Goal: Transaction & Acquisition: Book appointment/travel/reservation

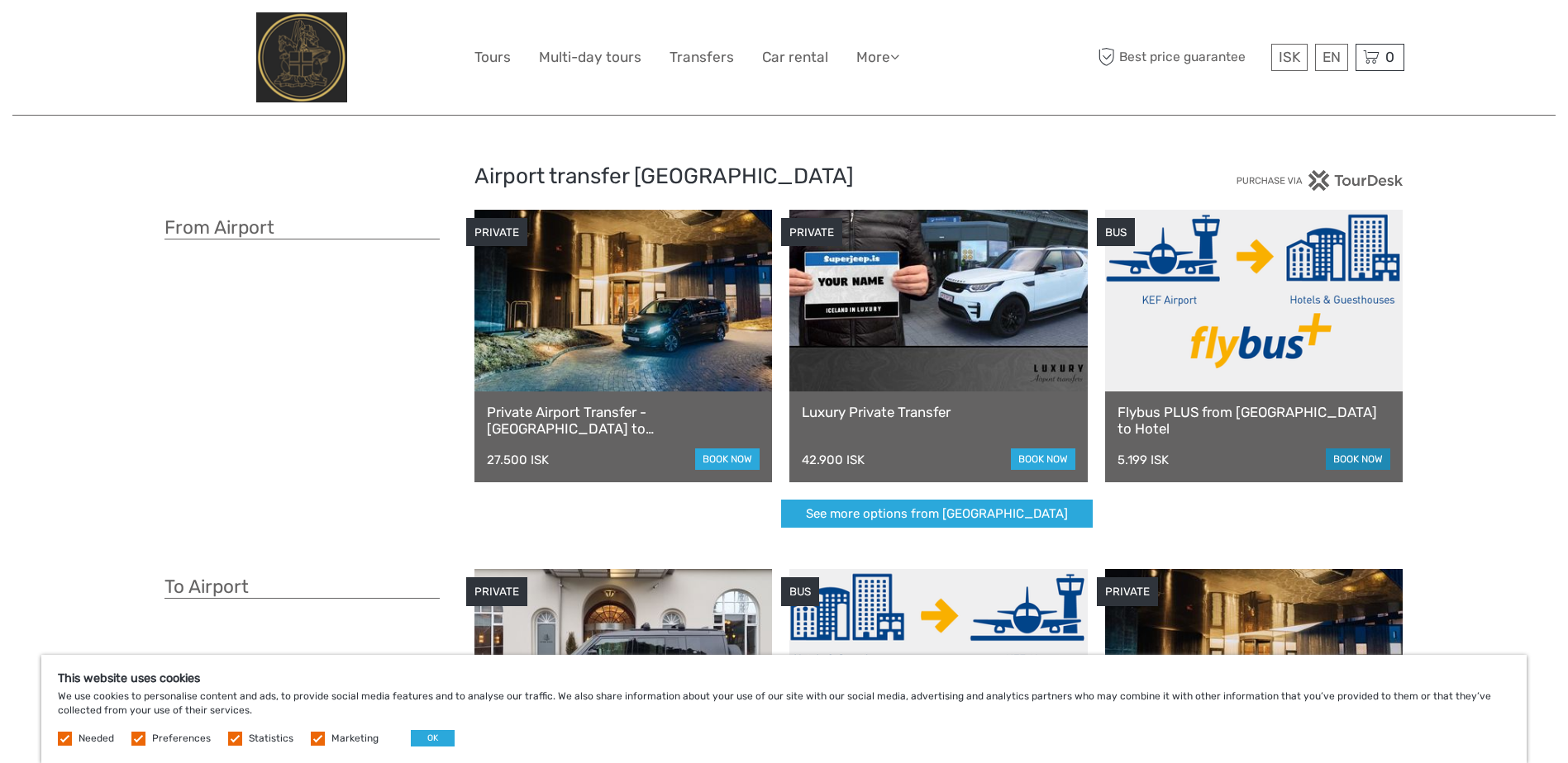
click at [1354, 451] on link "book now" at bounding box center [1358, 459] width 65 height 22
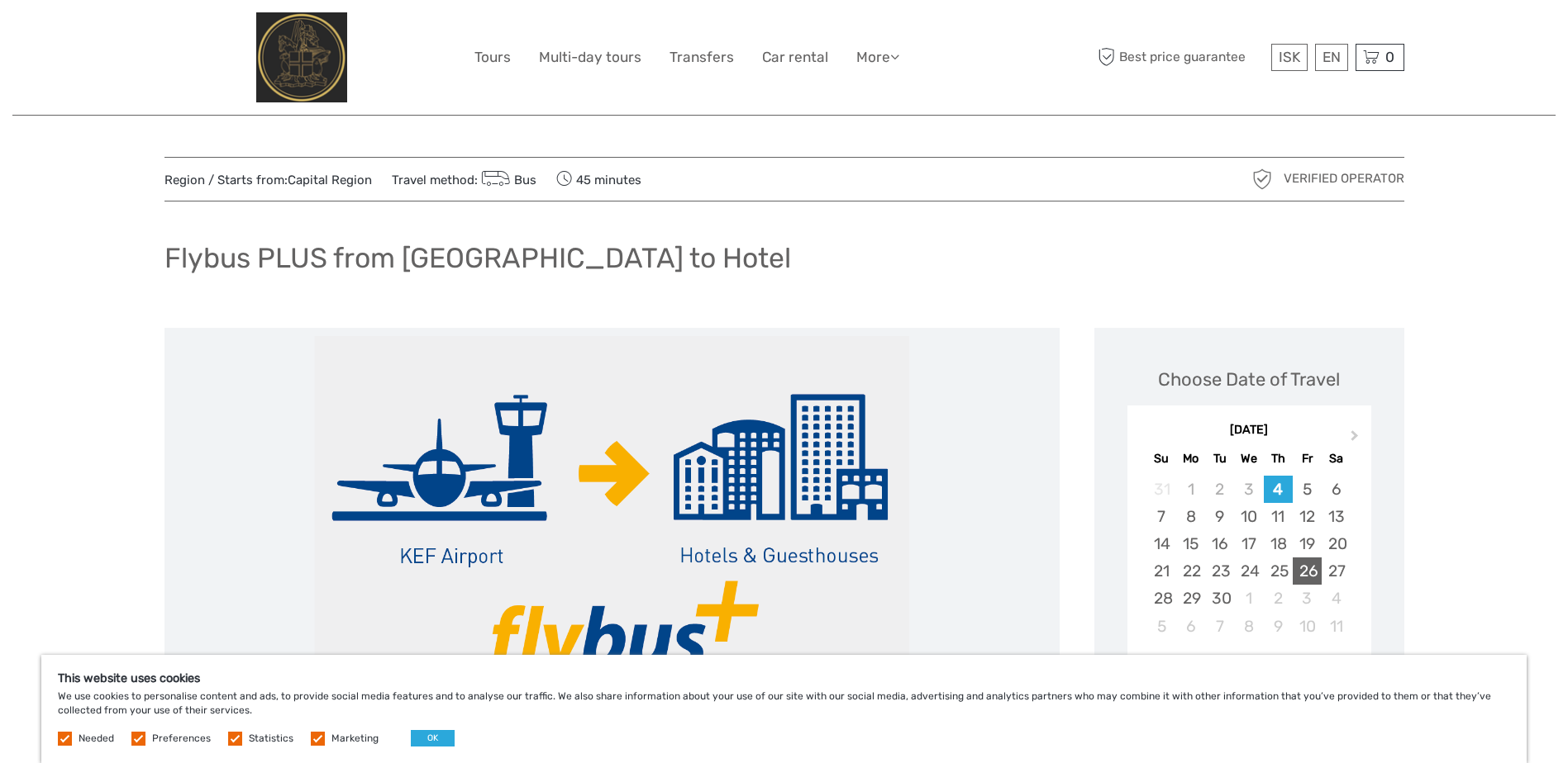
click at [1312, 572] on div "26" at bounding box center [1308, 572] width 29 height 28
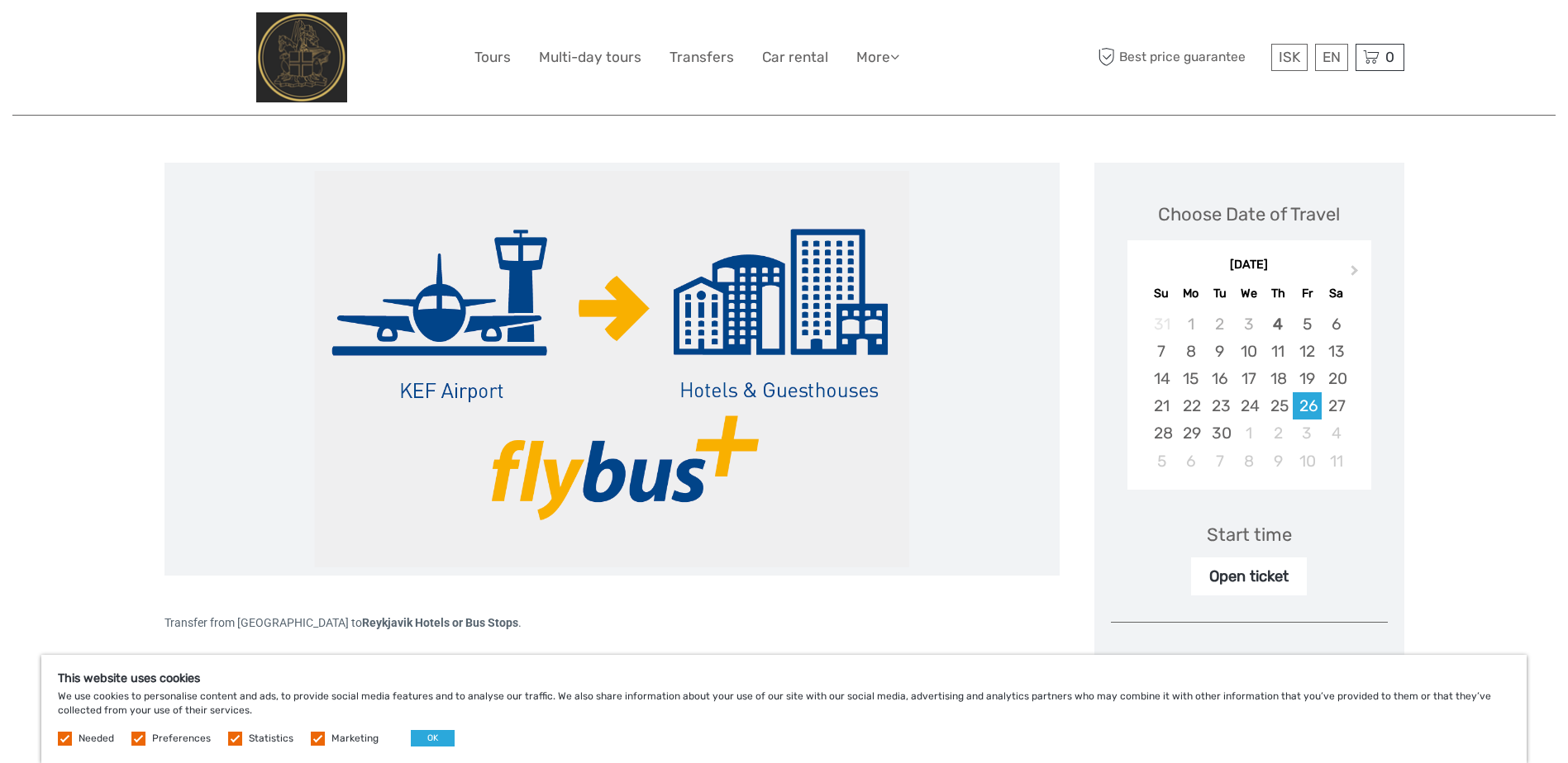
scroll to position [253, 0]
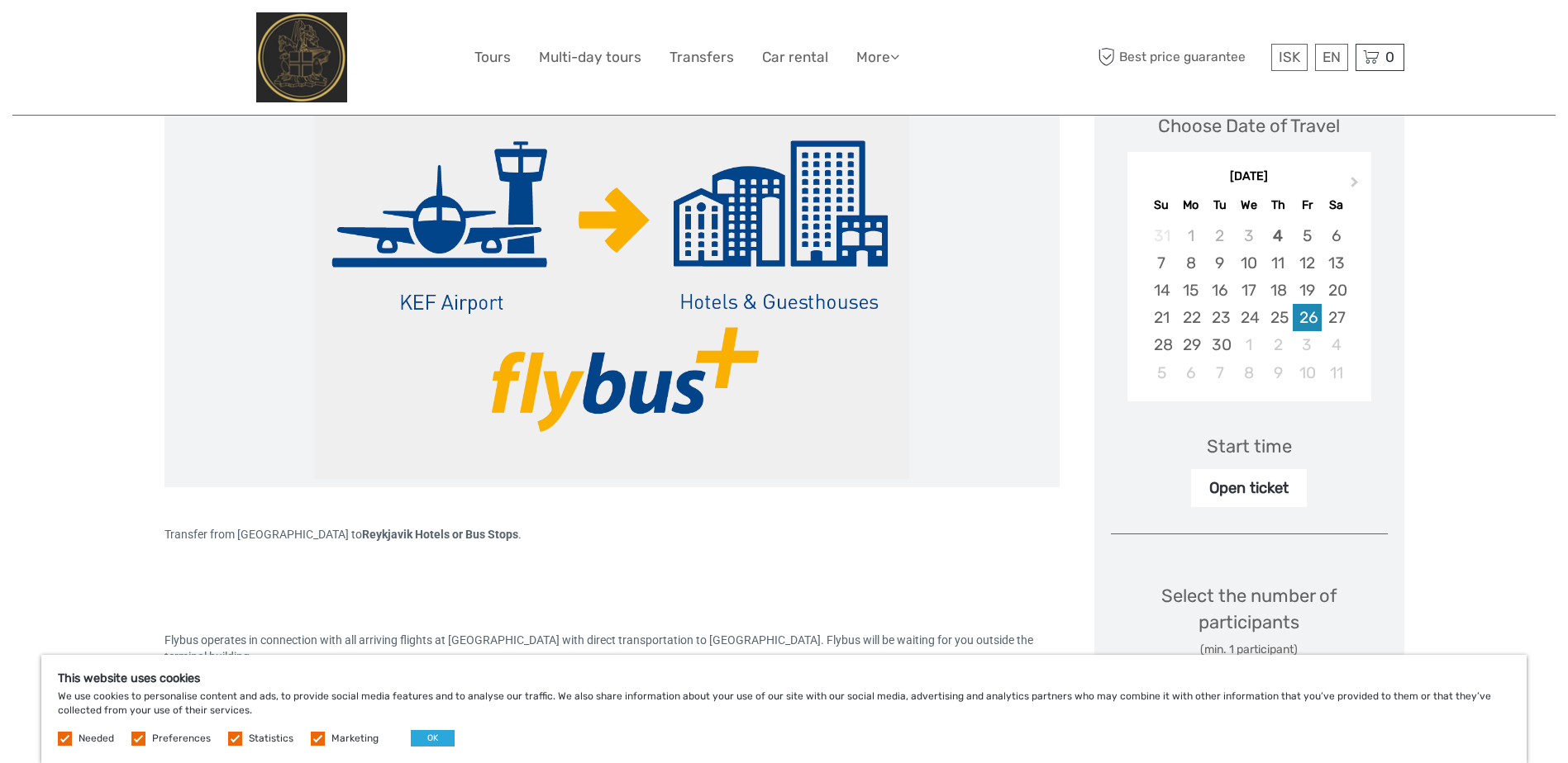
click at [1307, 314] on div "26" at bounding box center [1308, 318] width 29 height 28
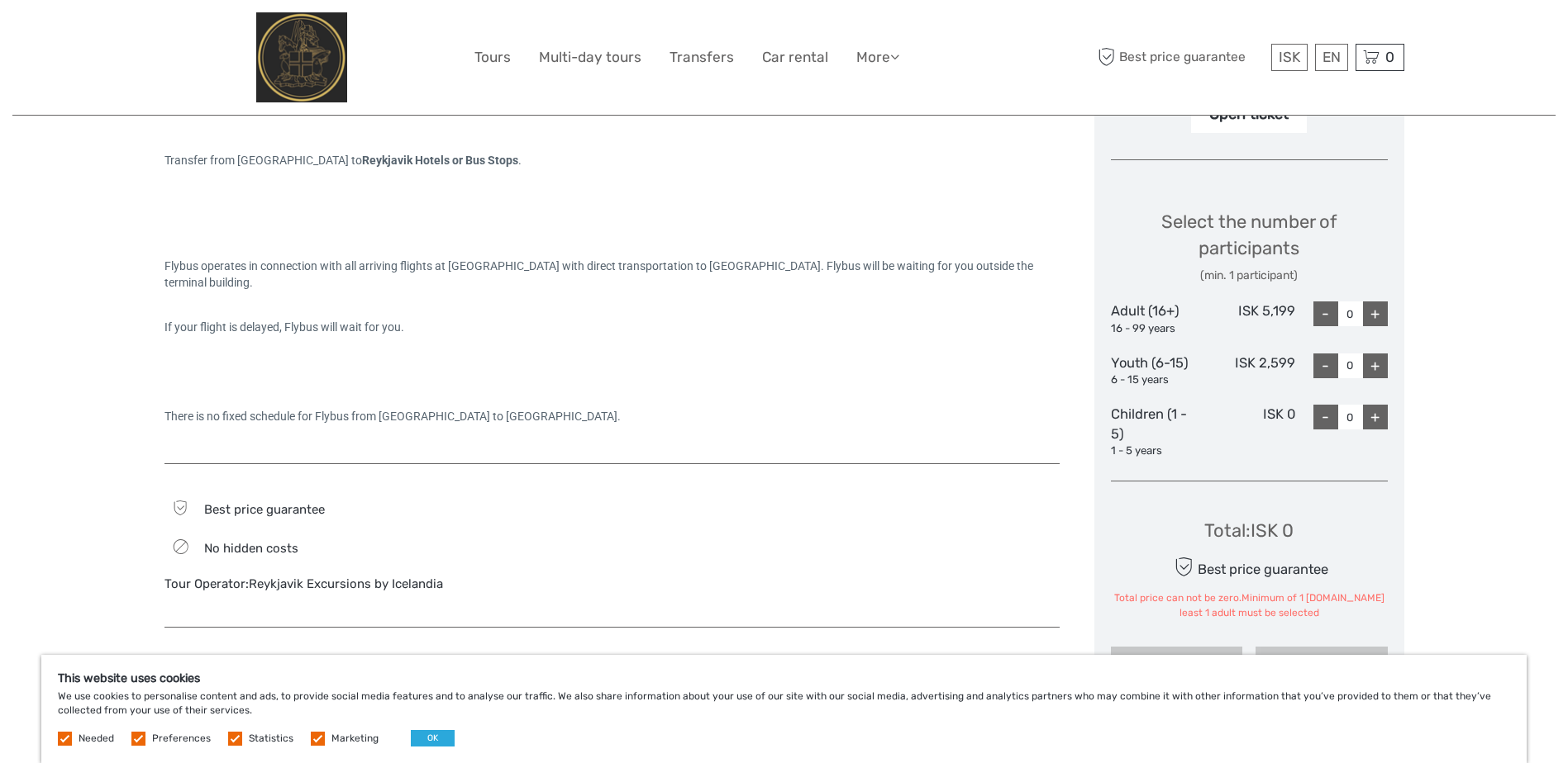
scroll to position [532, 0]
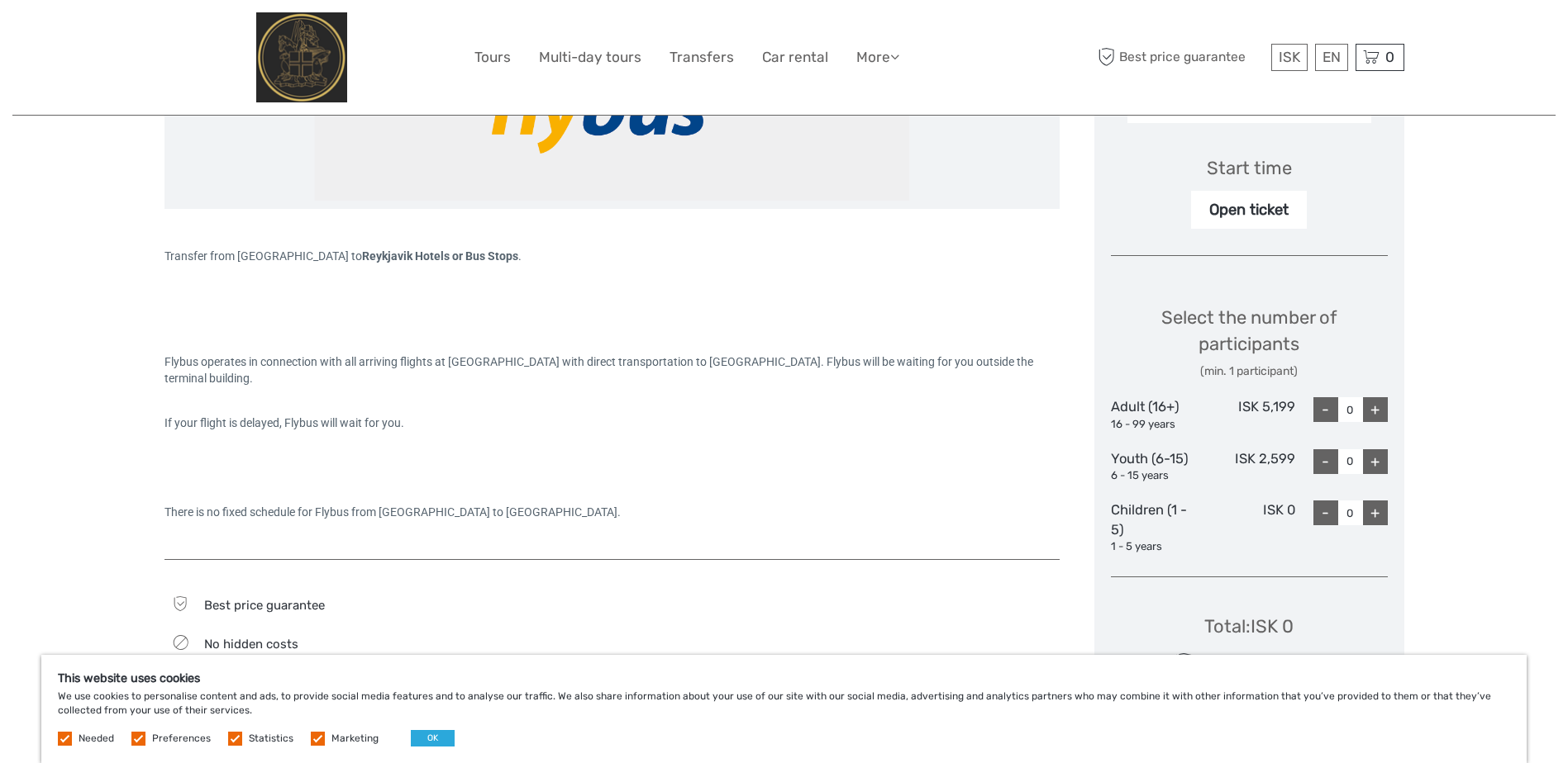
click at [1378, 406] on div "+" at bounding box center [1375, 410] width 25 height 25
type input "2"
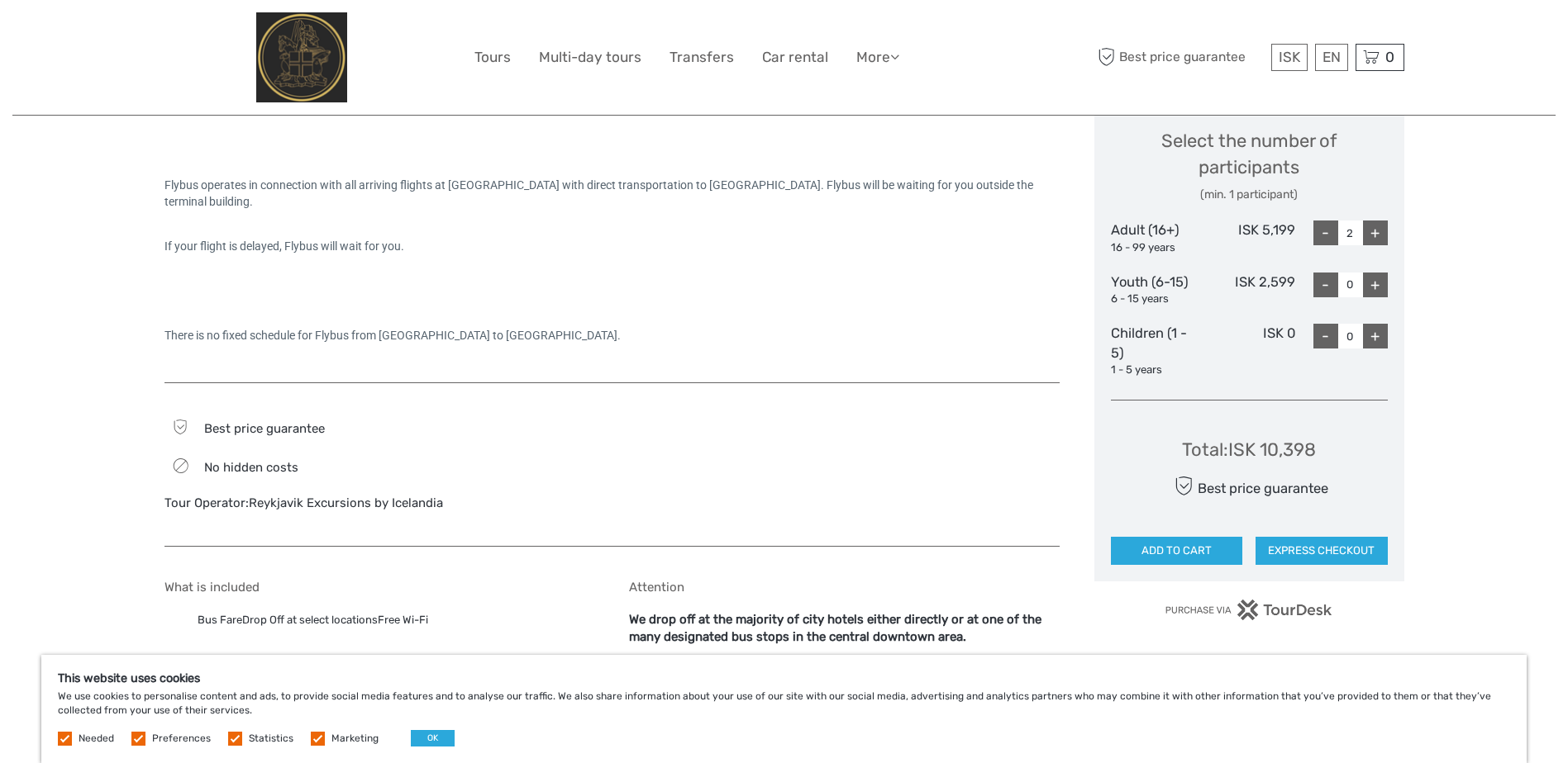
scroll to position [746, 0]
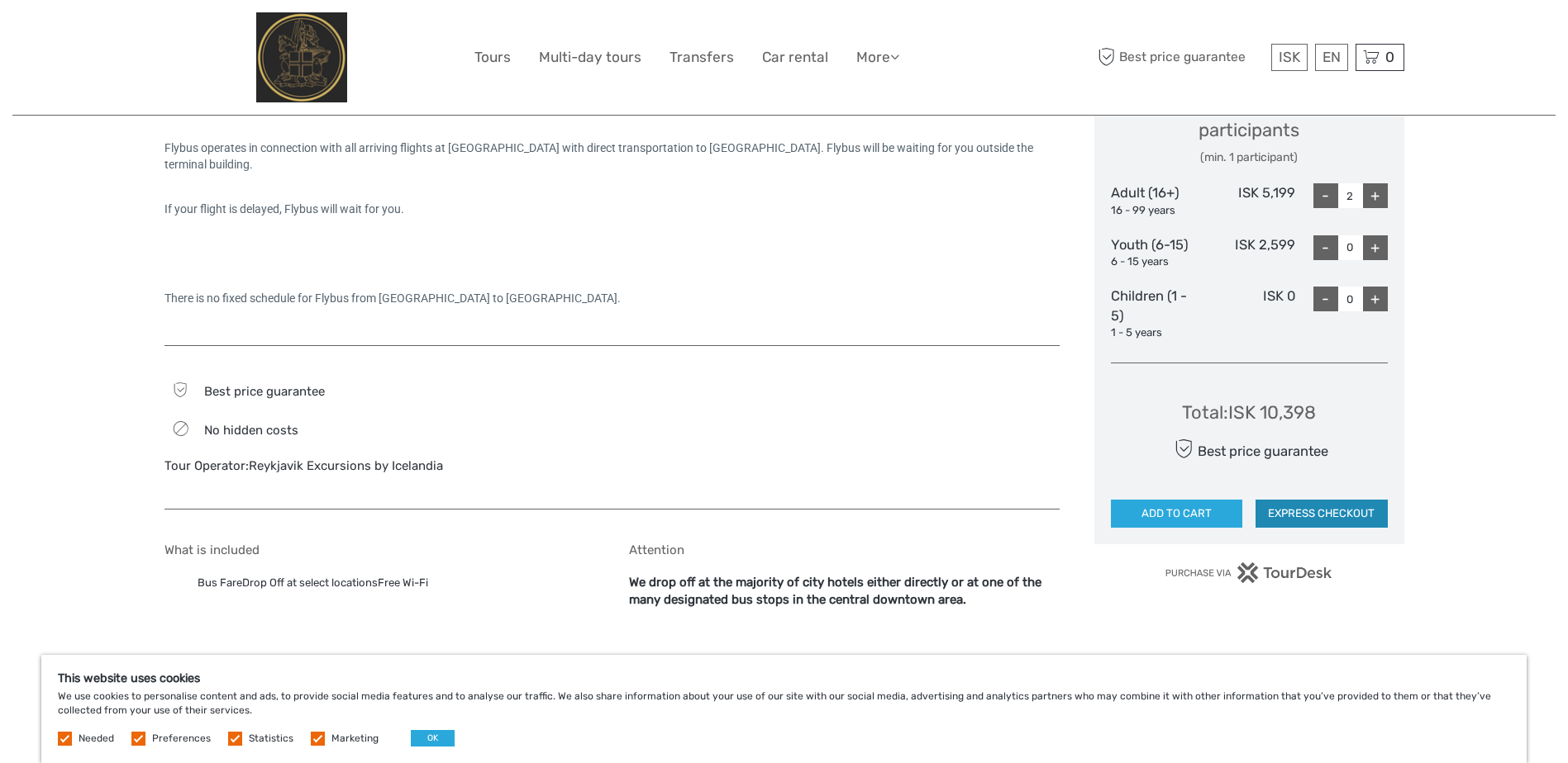
click at [1304, 510] on button "EXPRESS CHECKOUT" at bounding box center [1321, 514] width 132 height 28
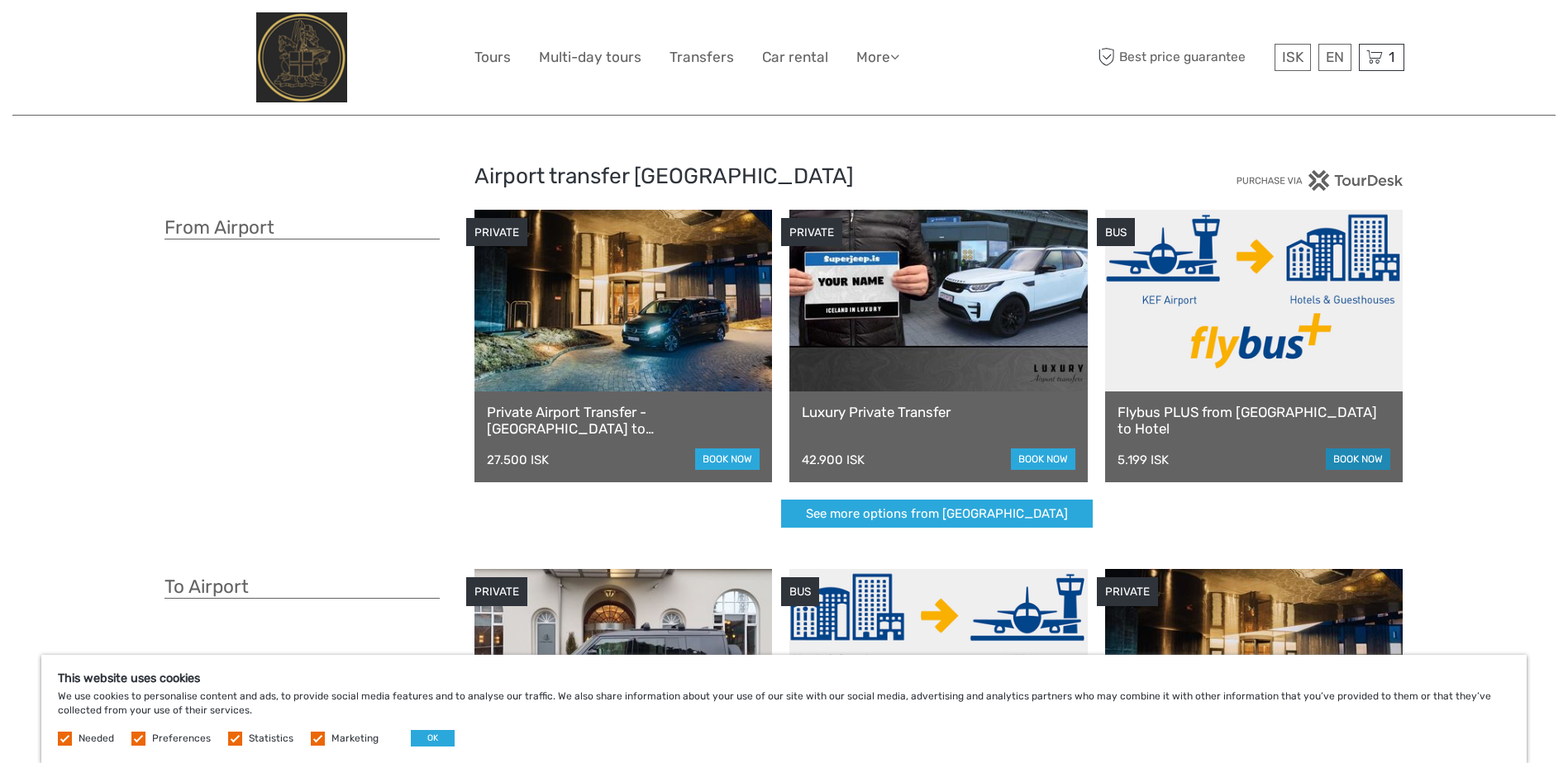
click at [1359, 454] on link "book now" at bounding box center [1358, 459] width 65 height 22
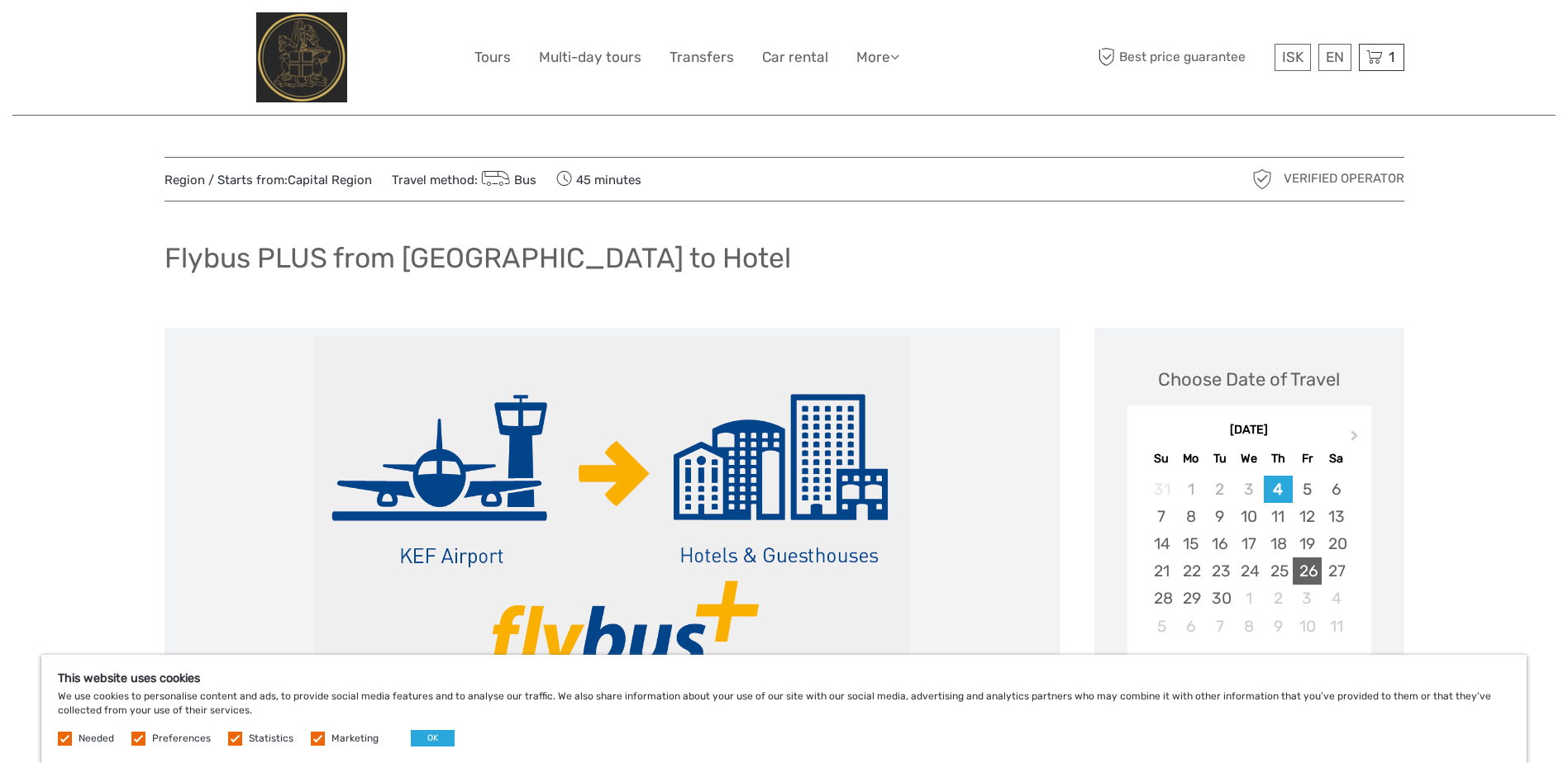
click at [1299, 568] on div "26" at bounding box center [1308, 572] width 29 height 28
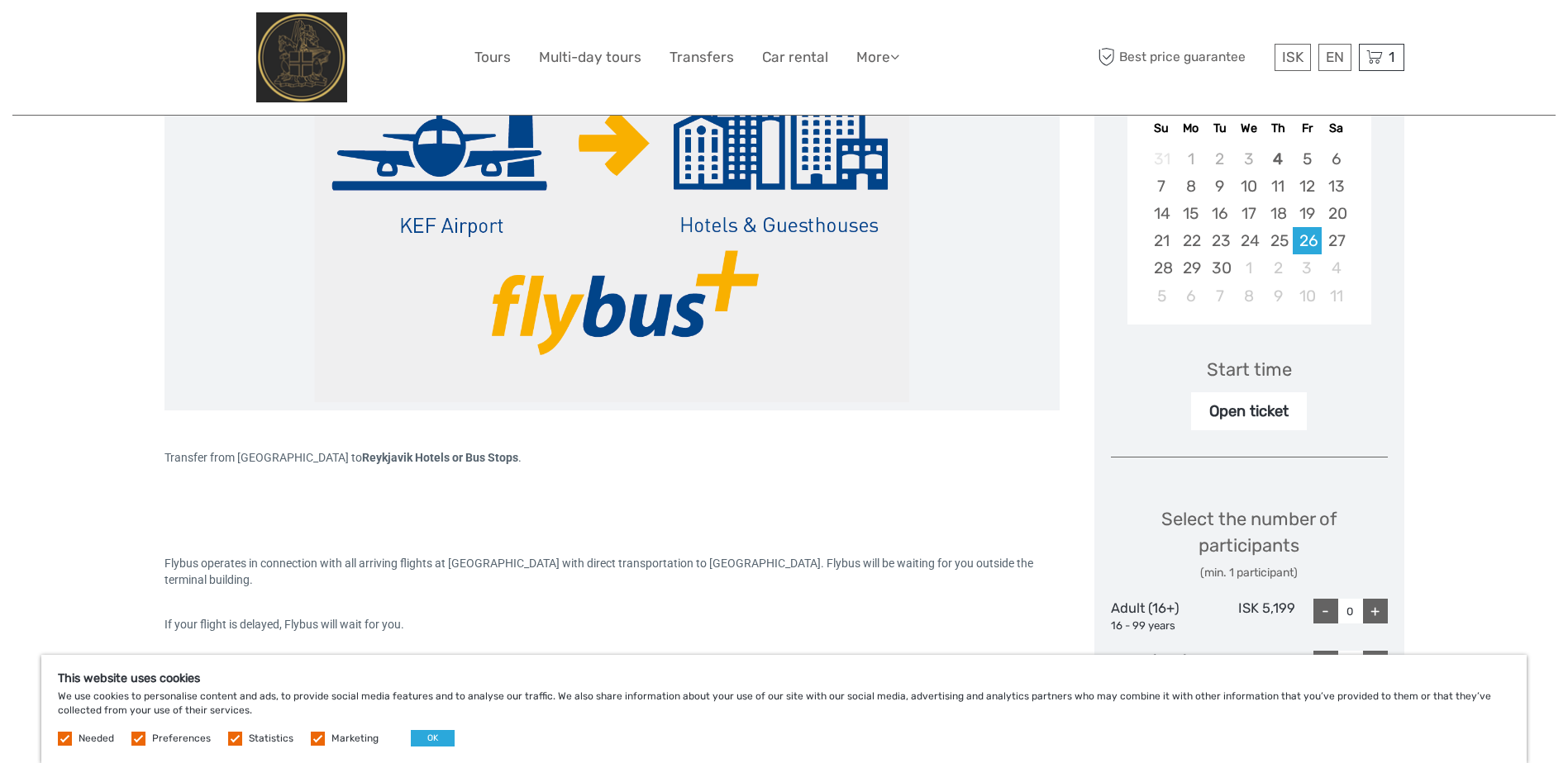
scroll to position [364, 0]
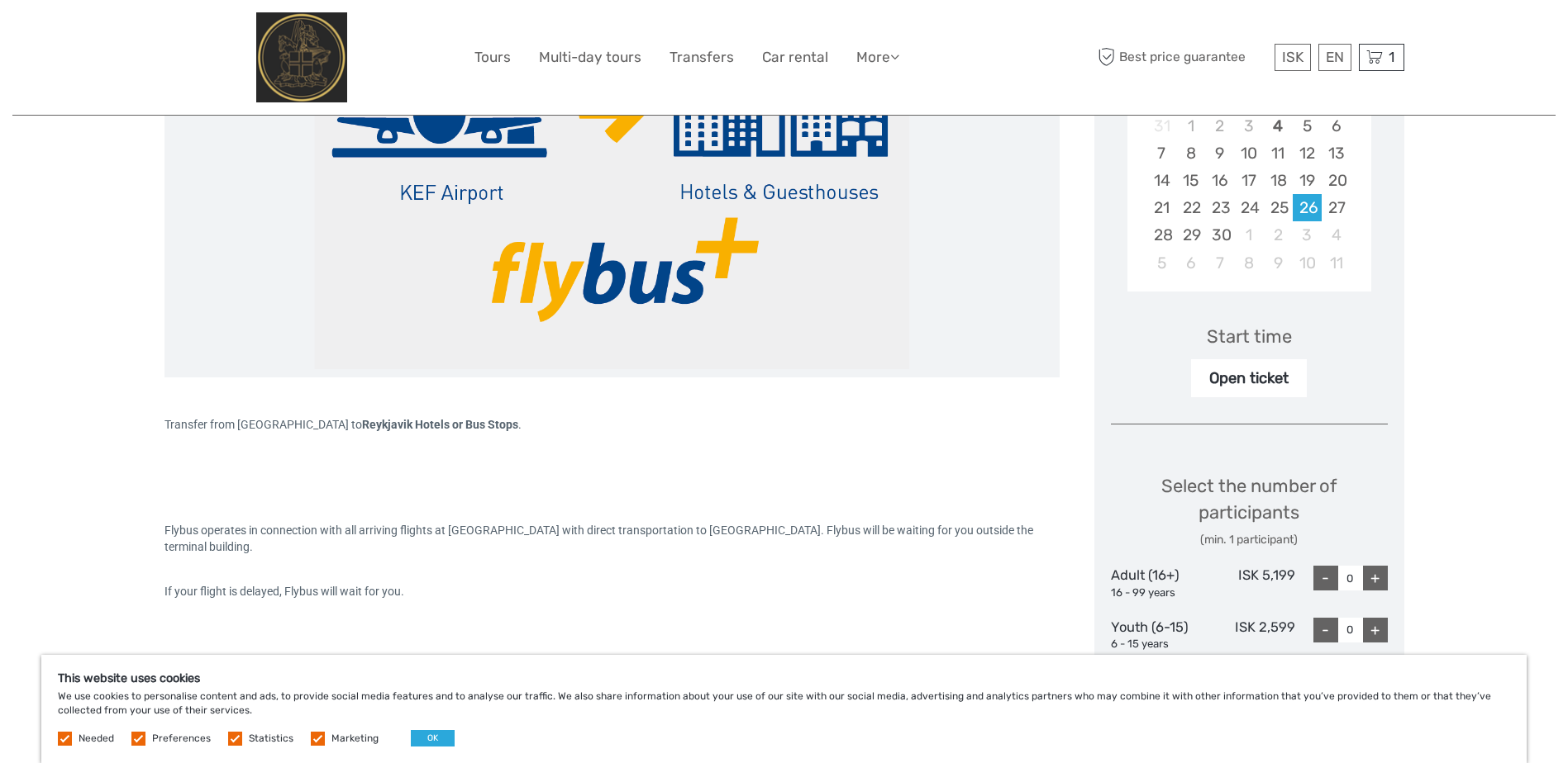
click at [1374, 583] on div "+" at bounding box center [1375, 578] width 25 height 25
type input "2"
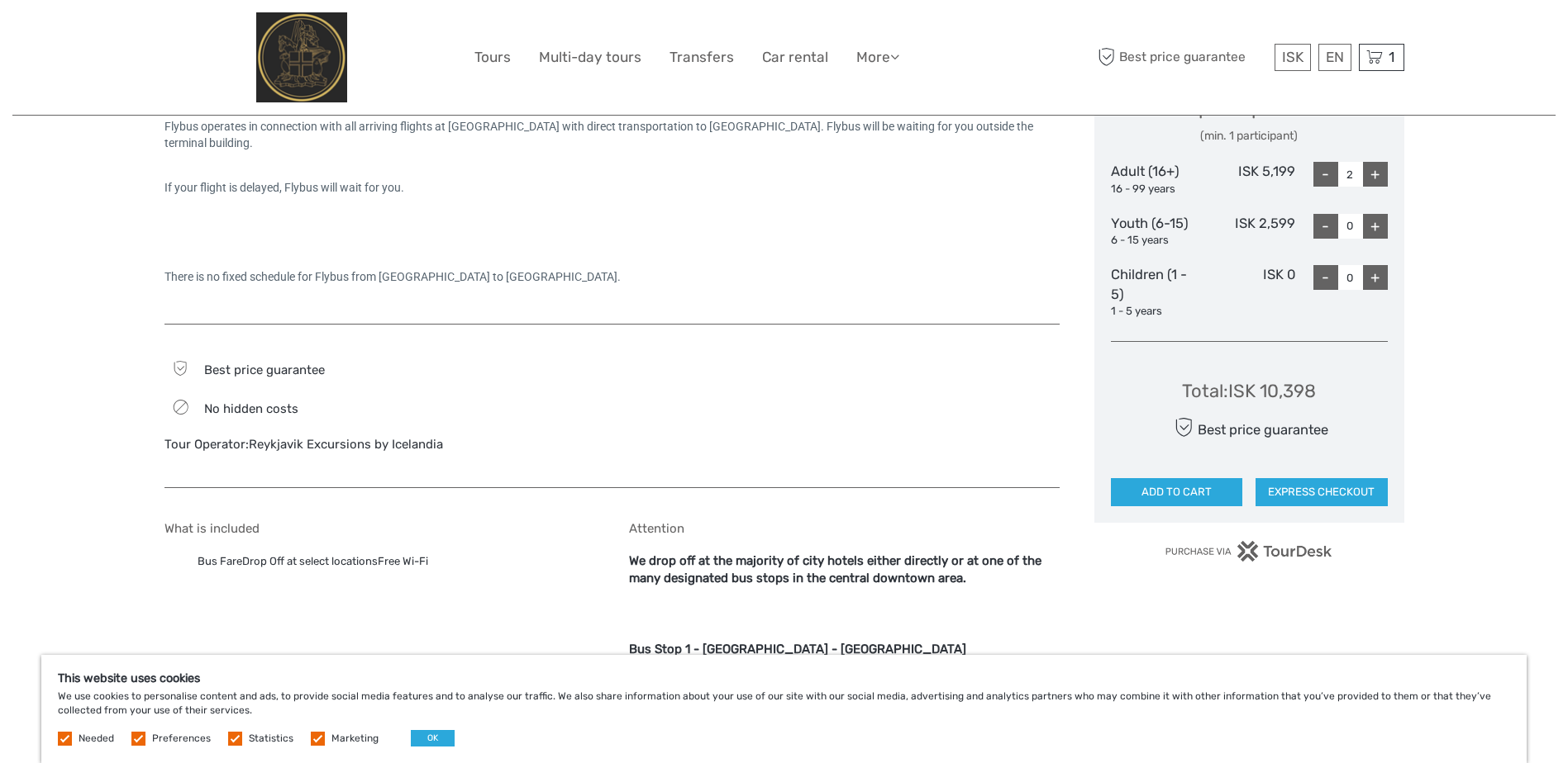
scroll to position [760, 0]
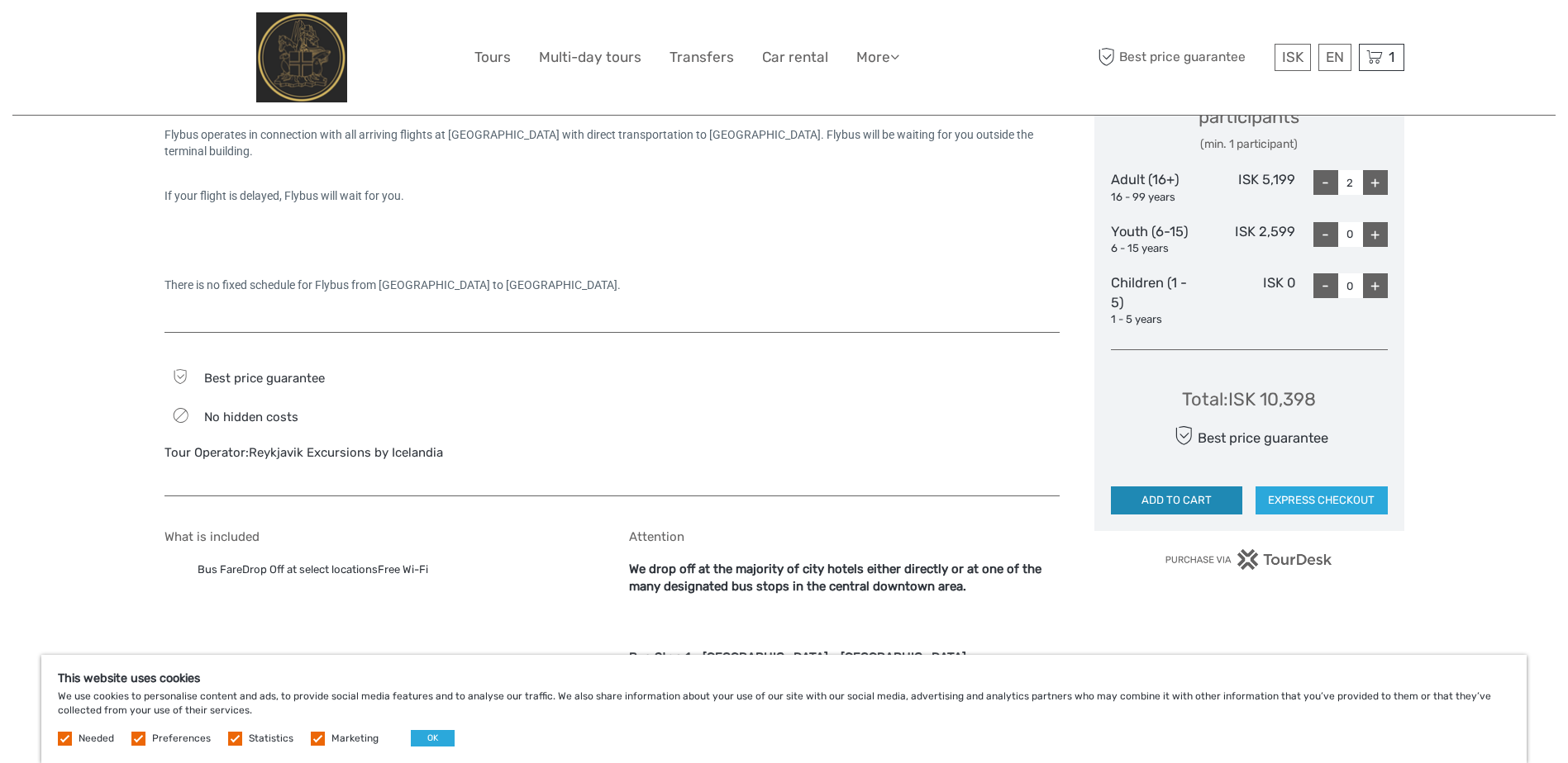
click at [1160, 494] on button "ADD TO CART" at bounding box center [1176, 500] width 132 height 28
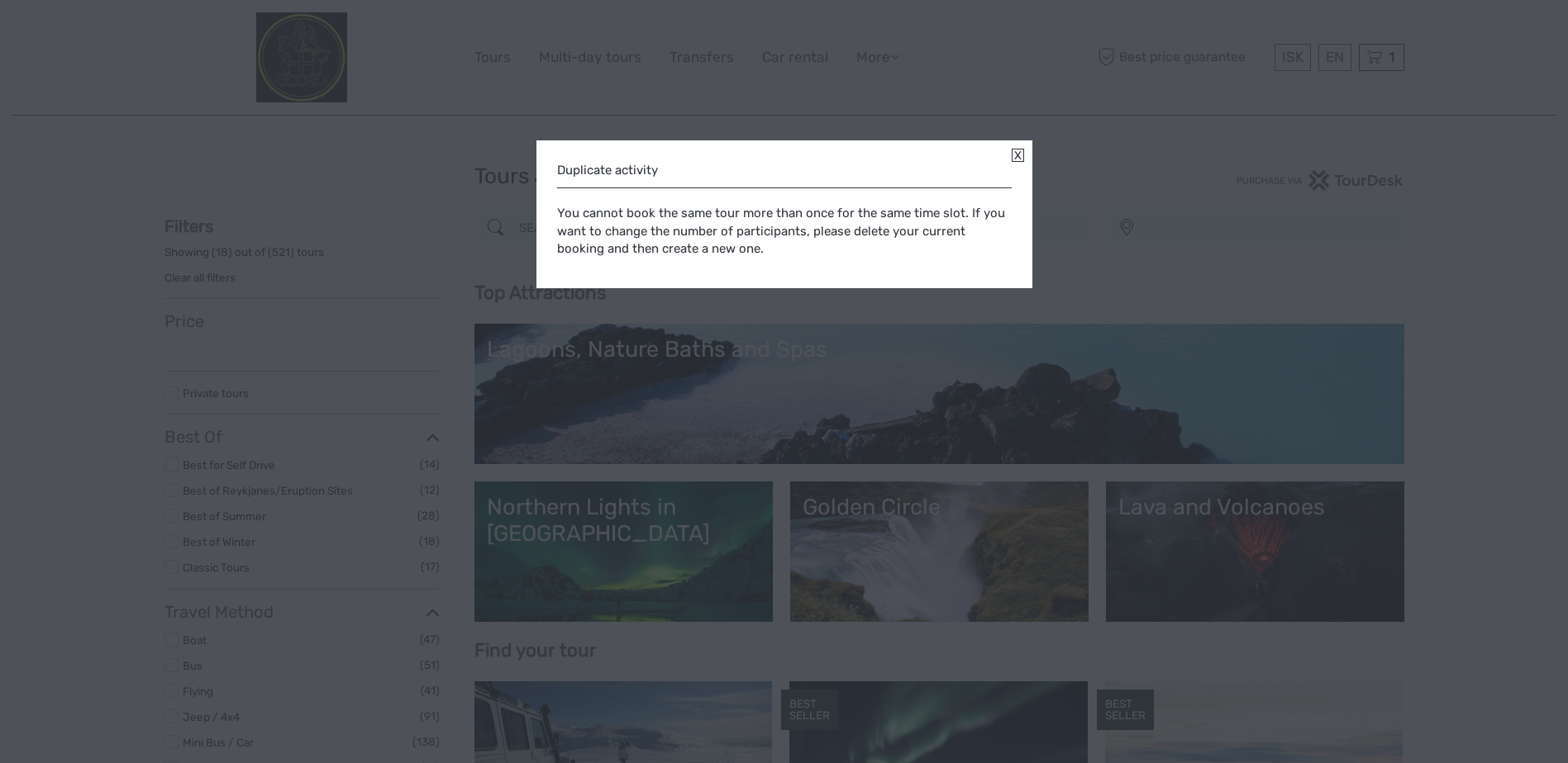
select select
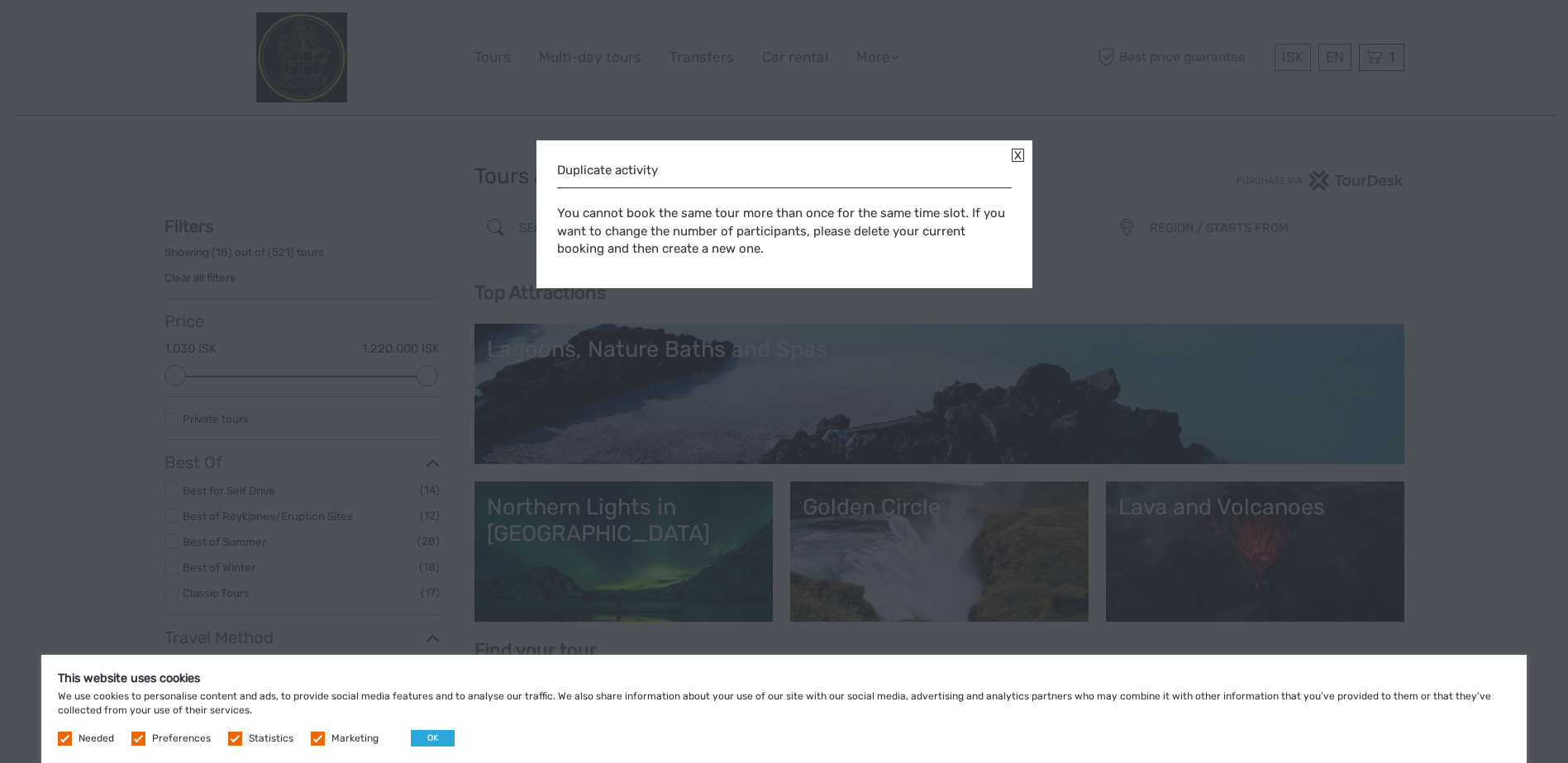
click at [1018, 149] on link at bounding box center [1018, 154] width 12 height 13
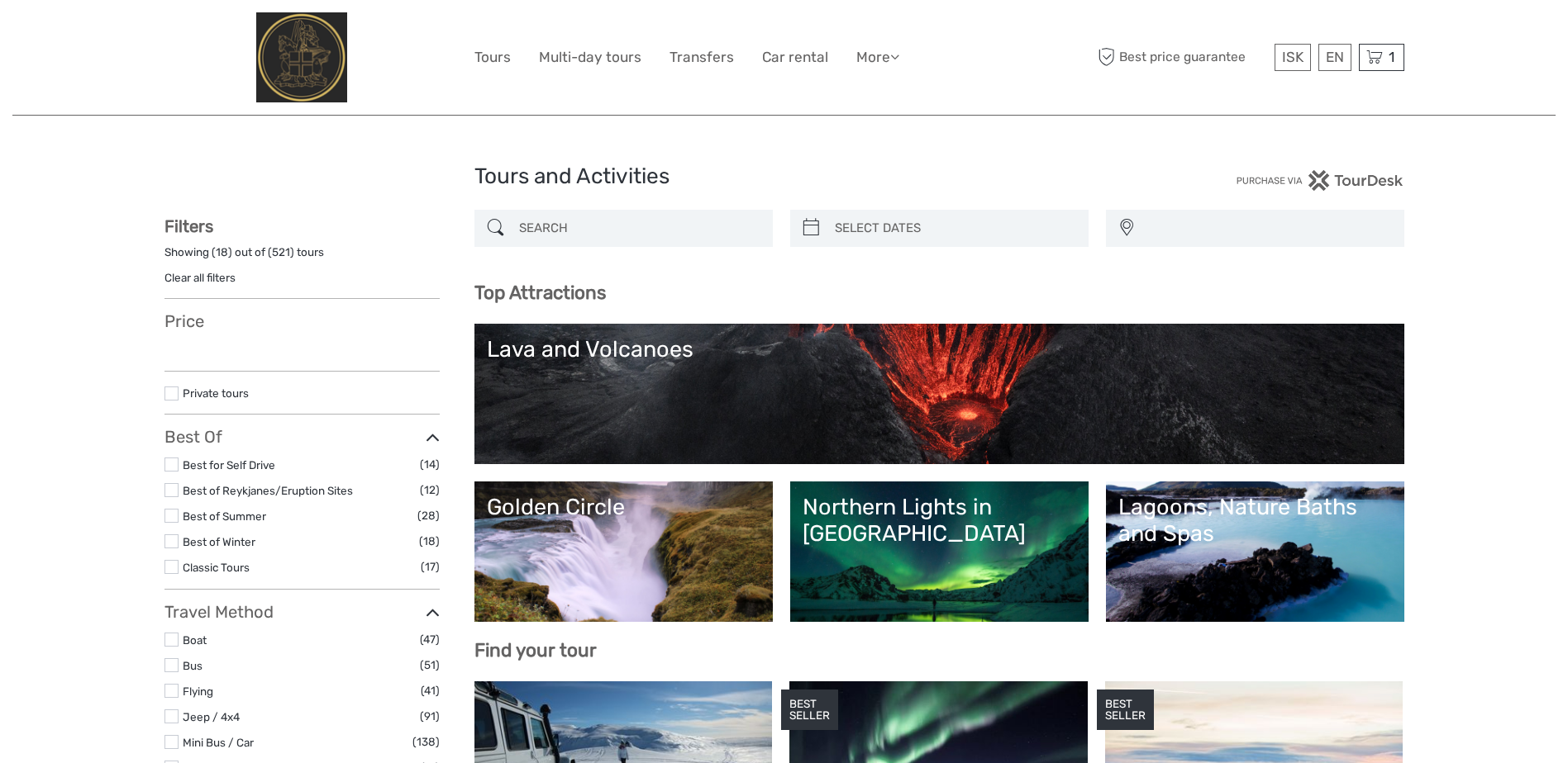
select select
